Goal: Obtain resource: Obtain resource

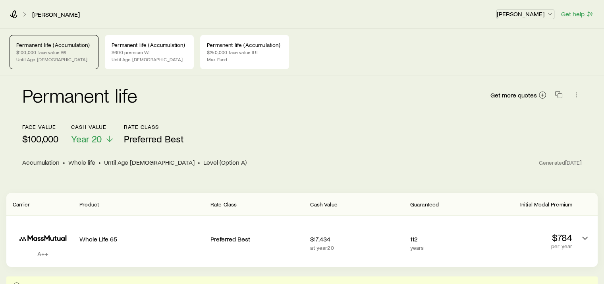
click at [259, 17] on p "[PERSON_NAME]" at bounding box center [525, 14] width 57 height 8
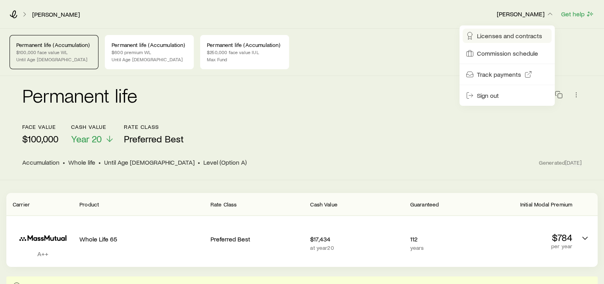
click at [259, 37] on span "Licenses and contracts" at bounding box center [509, 36] width 65 height 8
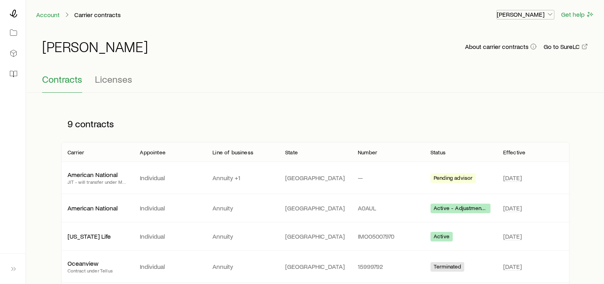
click at [259, 13] on p "[PERSON_NAME]" at bounding box center [525, 14] width 57 height 8
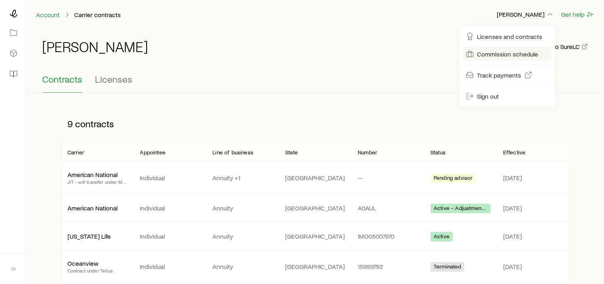
click at [259, 53] on span "Commission schedule" at bounding box center [507, 54] width 61 height 8
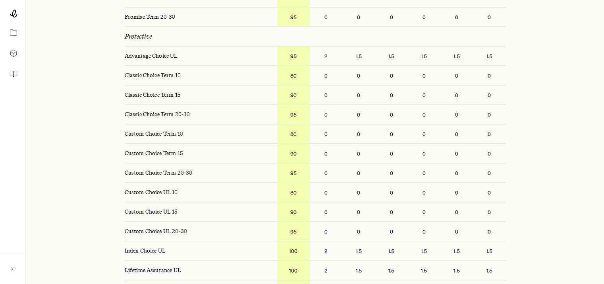
scroll to position [1668, 0]
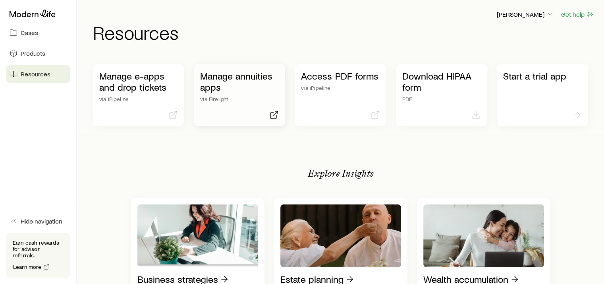
click at [244, 73] on p "Manage annuities apps" at bounding box center [239, 81] width 79 height 22
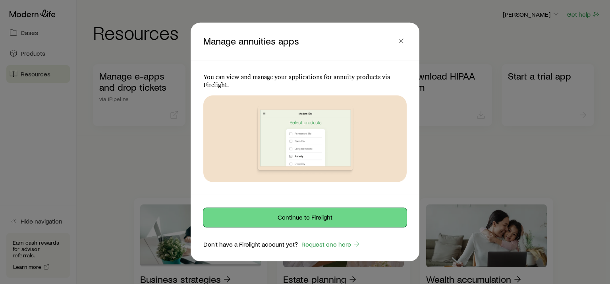
click at [259, 89] on button "Continue to Firelight" at bounding box center [304, 217] width 203 height 19
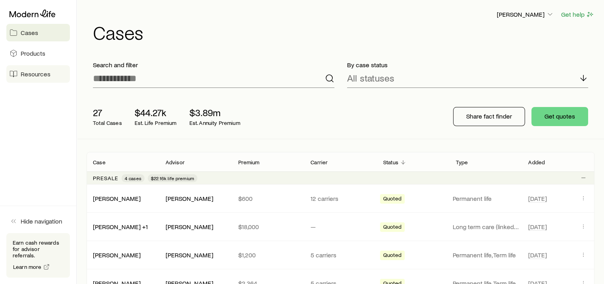
click at [33, 73] on span "Resources" at bounding box center [36, 74] width 30 height 8
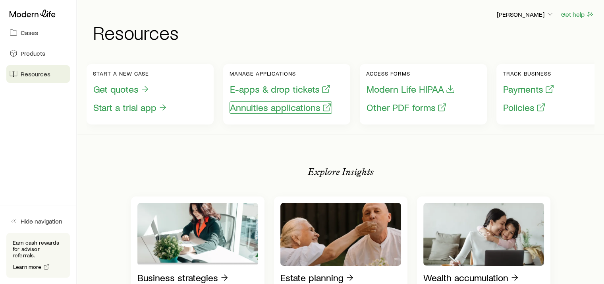
click at [253, 109] on button "Annuities applications" at bounding box center [281, 107] width 102 height 12
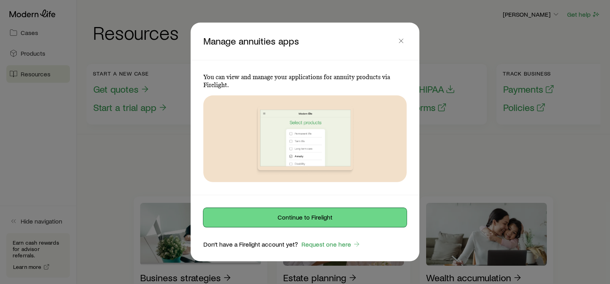
click at [315, 214] on button "Continue to Firelight" at bounding box center [304, 217] width 203 height 19
click at [322, 218] on button "Continue to Firelight" at bounding box center [304, 217] width 203 height 19
